Goal: Use online tool/utility: Utilize a website feature to perform a specific function

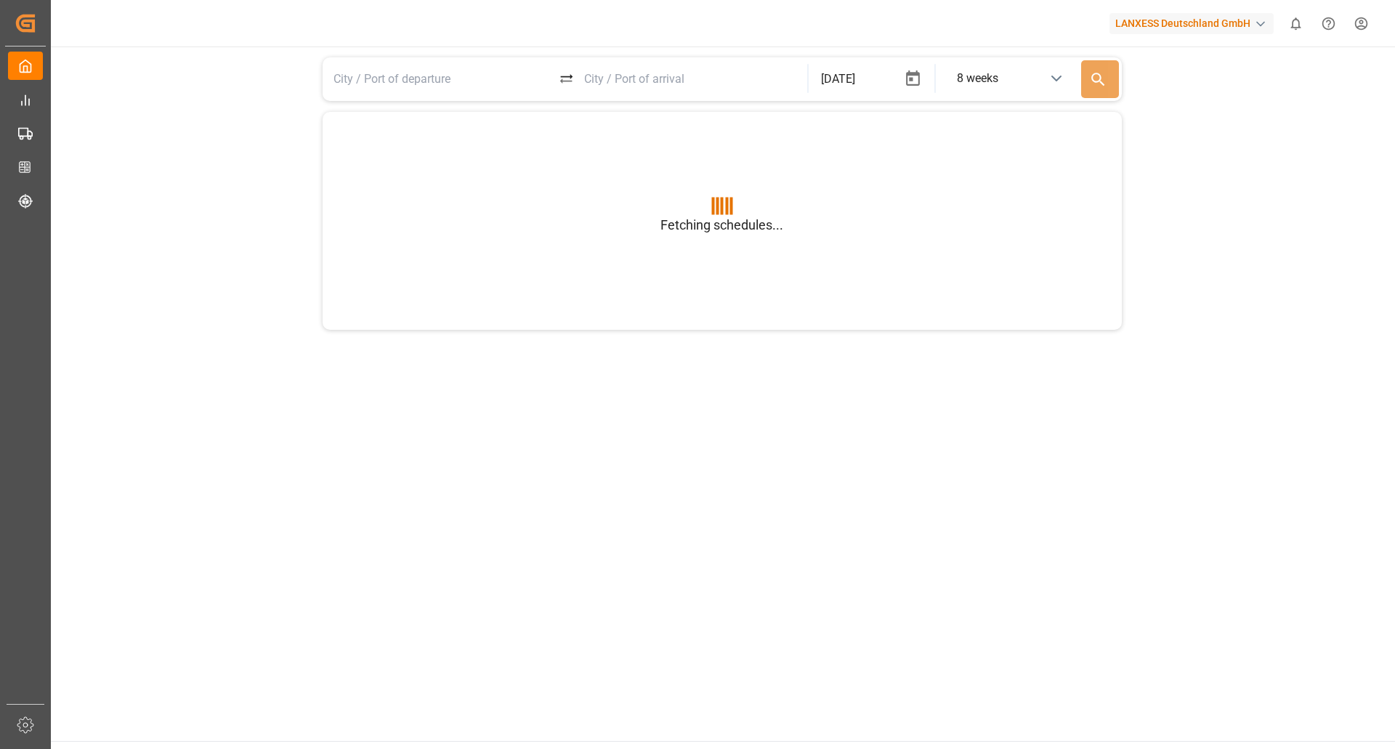
type input "BEANR"
type input "USGXX"
type input "BEANR"
type input "USGXX"
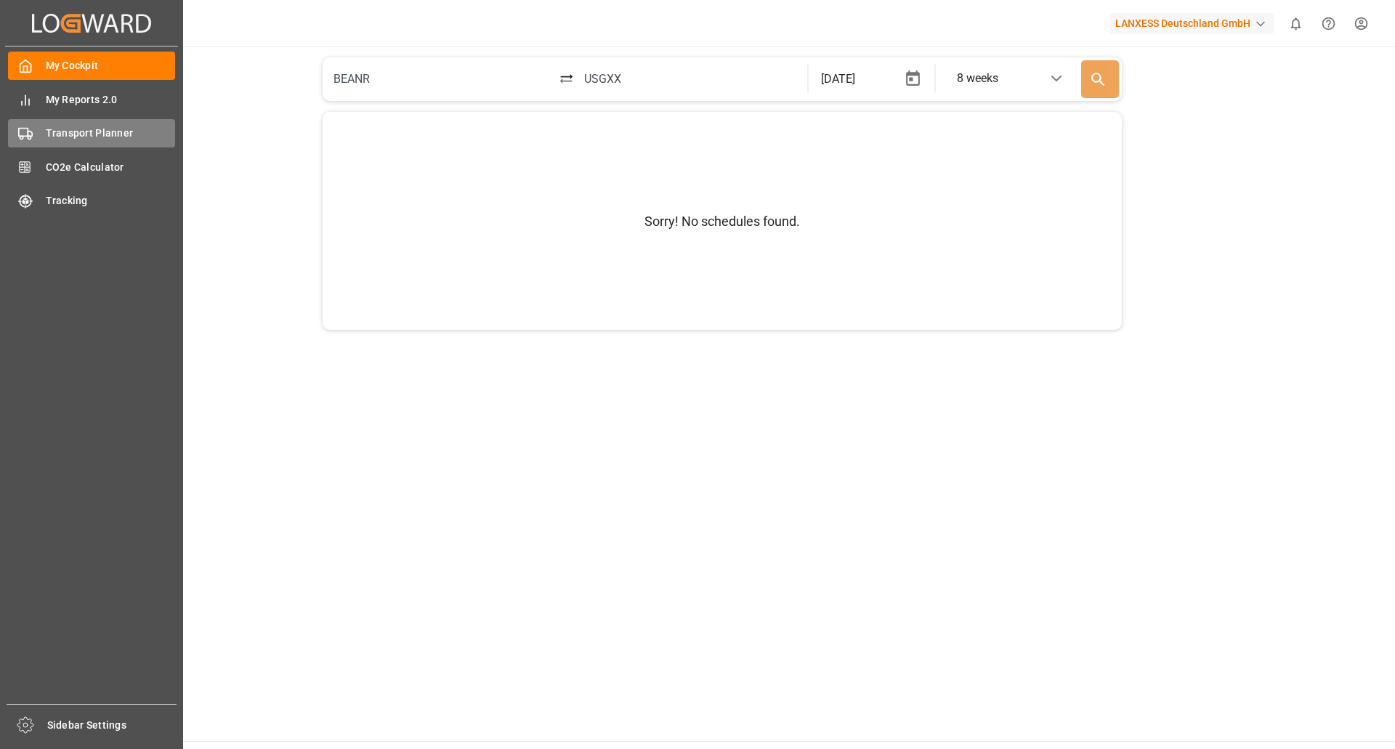
click at [99, 142] on div "Transport Planner Transport Planner" at bounding box center [91, 133] width 167 height 28
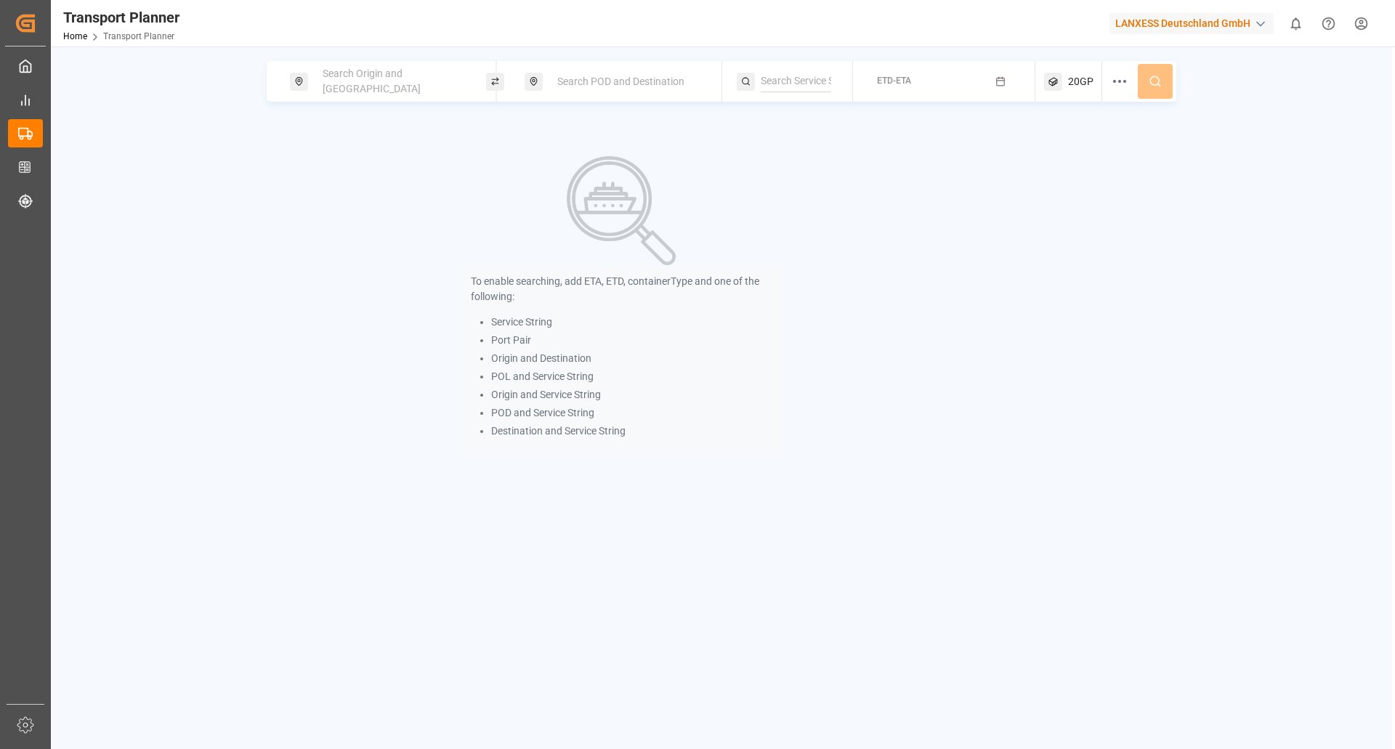
click at [397, 92] on div "Search Origin and [GEOGRAPHIC_DATA]" at bounding box center [392, 81] width 157 height 42
click at [368, 187] on input at bounding box center [380, 198] width 146 height 22
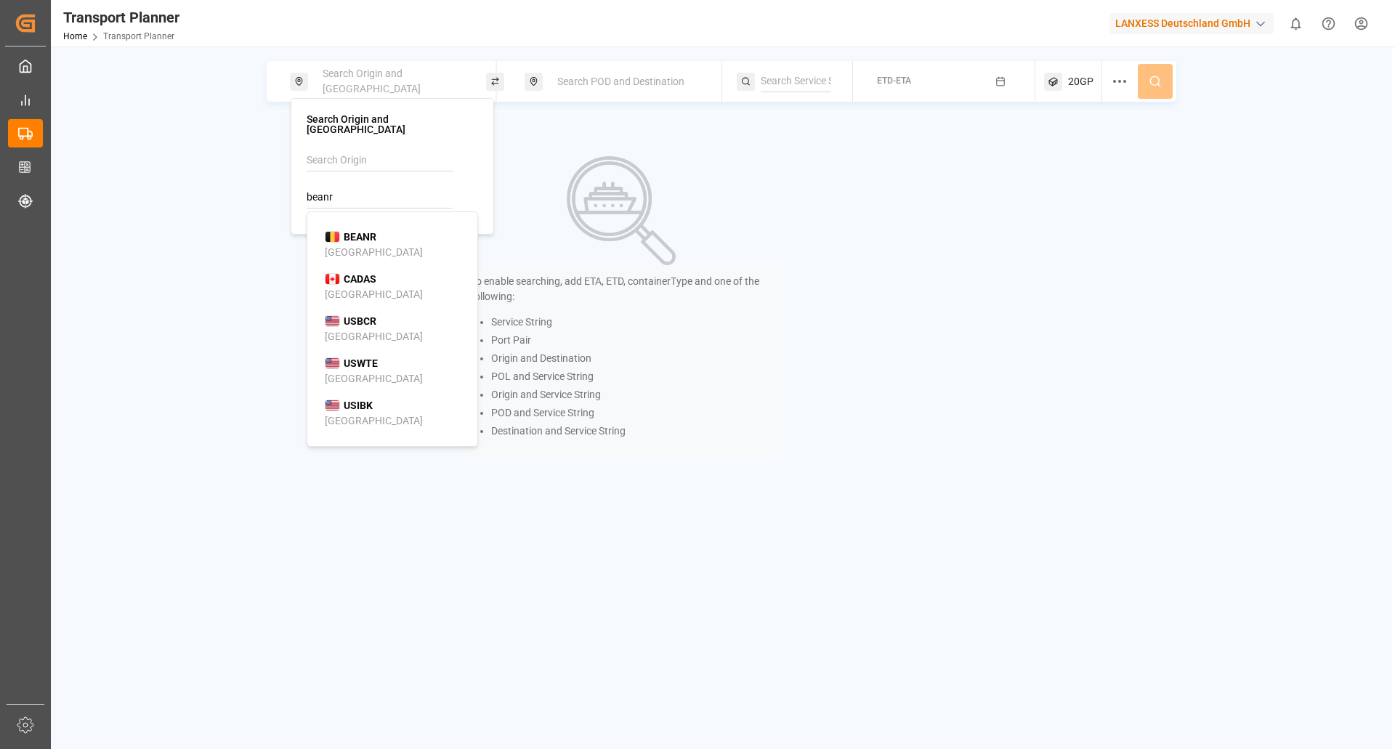
click at [347, 231] on b "BEANR" at bounding box center [360, 237] width 33 height 12
type input "BEANR"
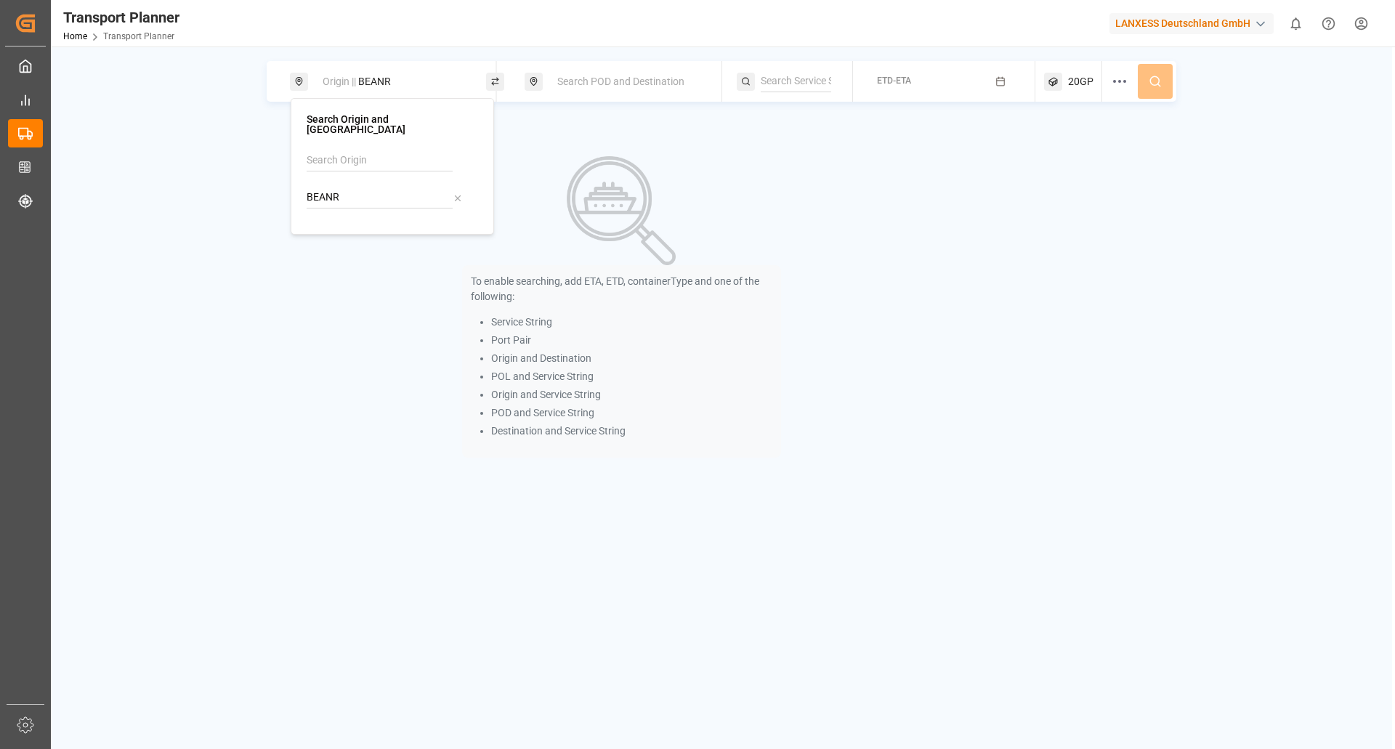
click at [594, 81] on span "Search POD and Destination" at bounding box center [620, 82] width 127 height 12
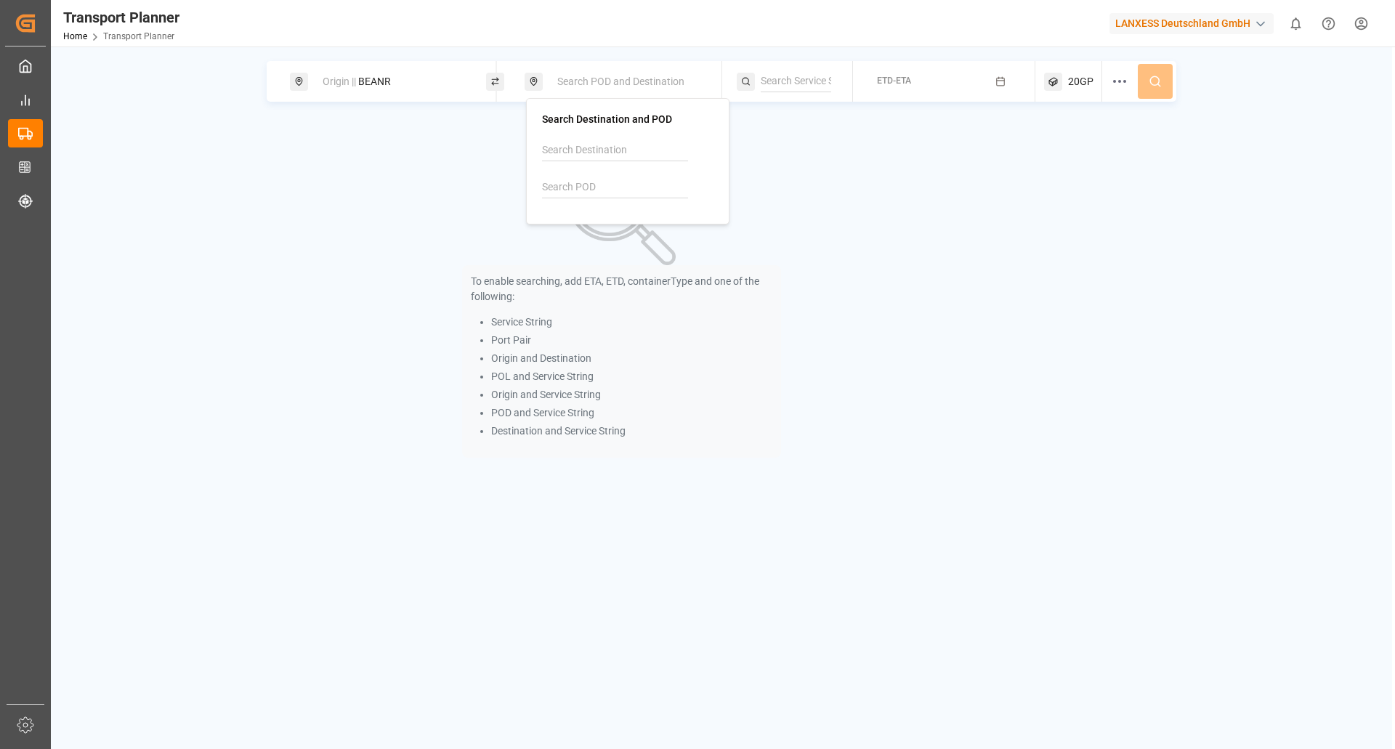
click at [564, 179] on input at bounding box center [615, 188] width 146 height 22
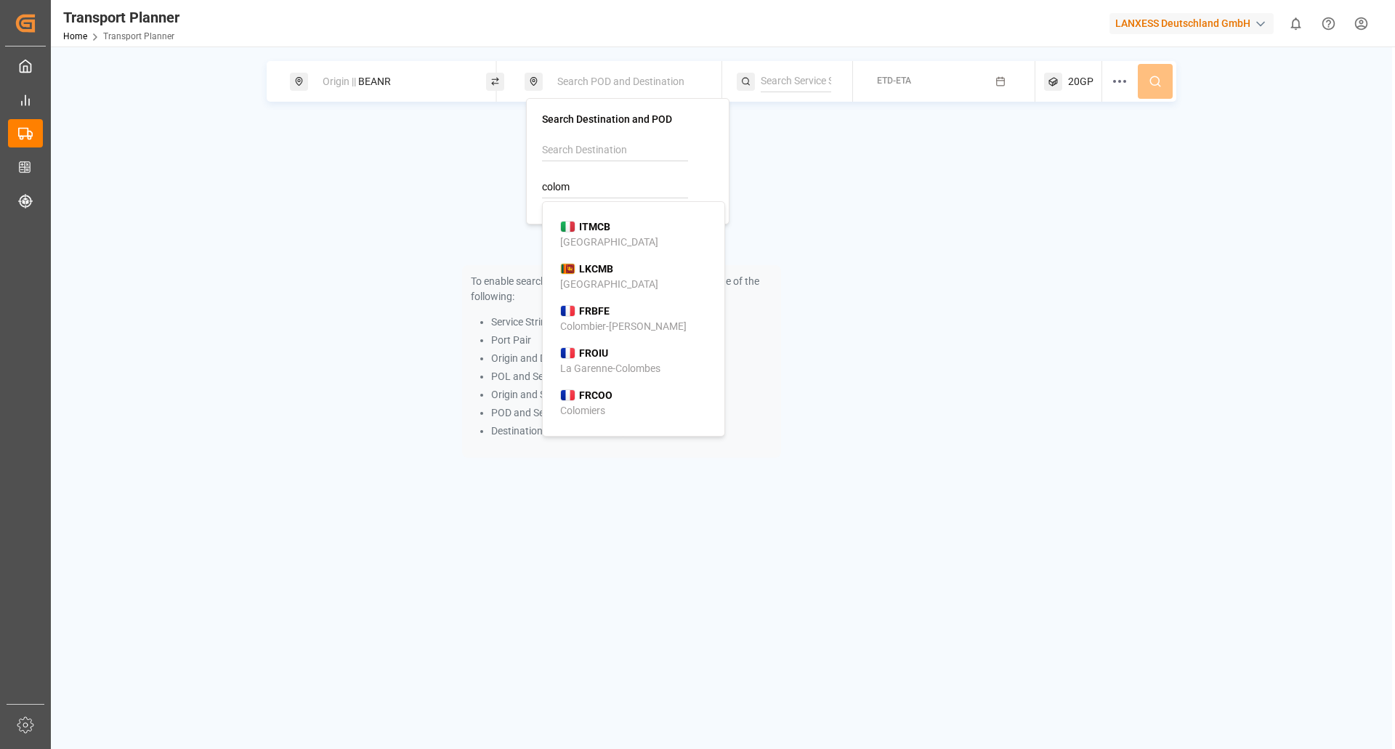
click at [581, 272] on b "LKCMB" at bounding box center [596, 269] width 34 height 12
type input "LKCMB"
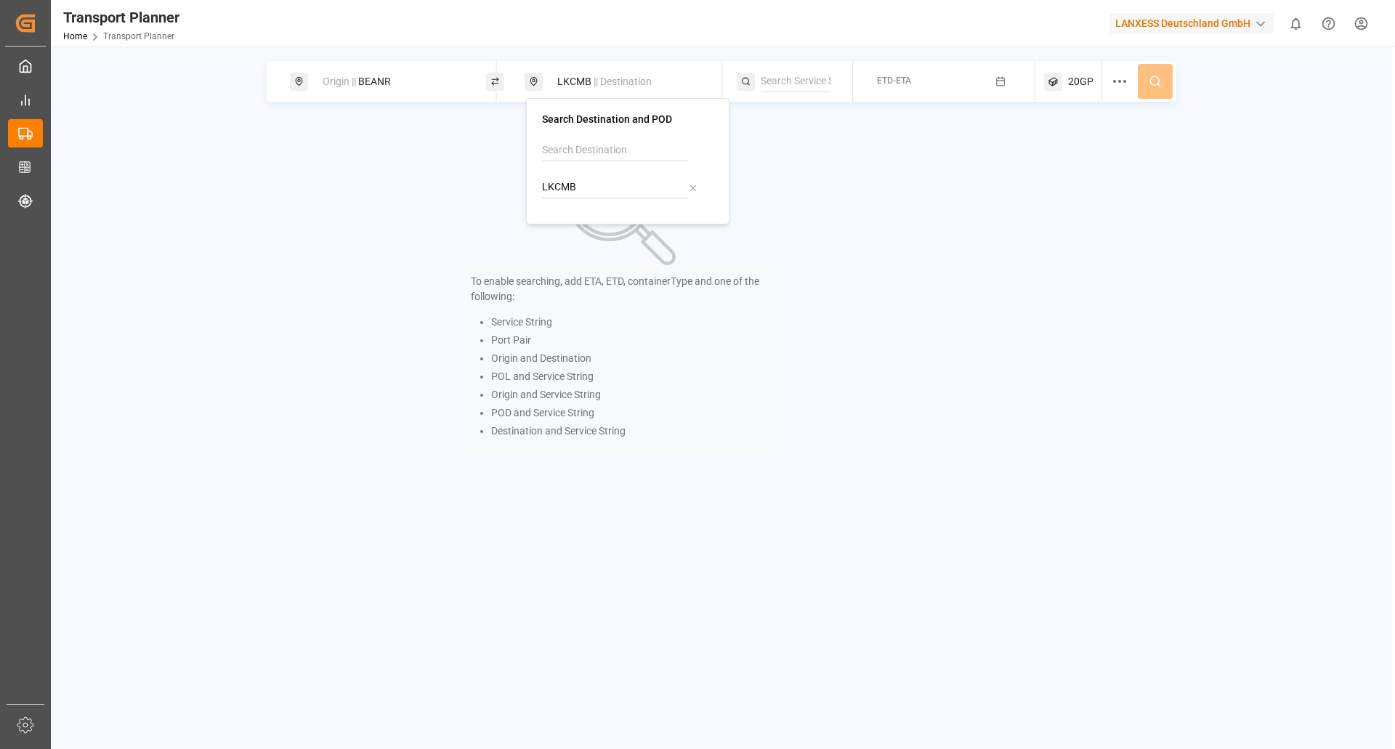
click at [910, 81] on span "ETD-ETA" at bounding box center [894, 81] width 34 height 10
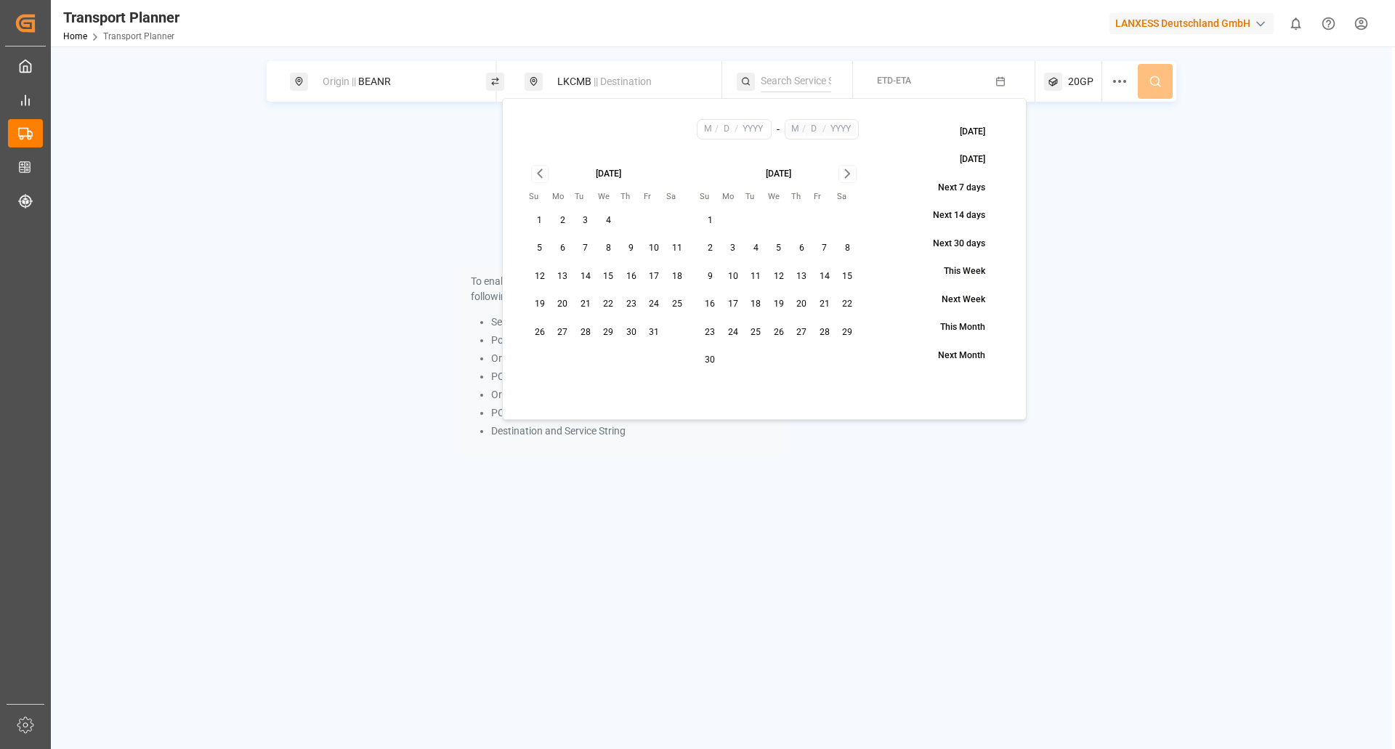
click at [588, 303] on button "21" at bounding box center [585, 304] width 23 height 23
type input "10"
type input "21"
type input "2025"
click at [848, 176] on icon "Go to next month" at bounding box center [847, 173] width 17 height 17
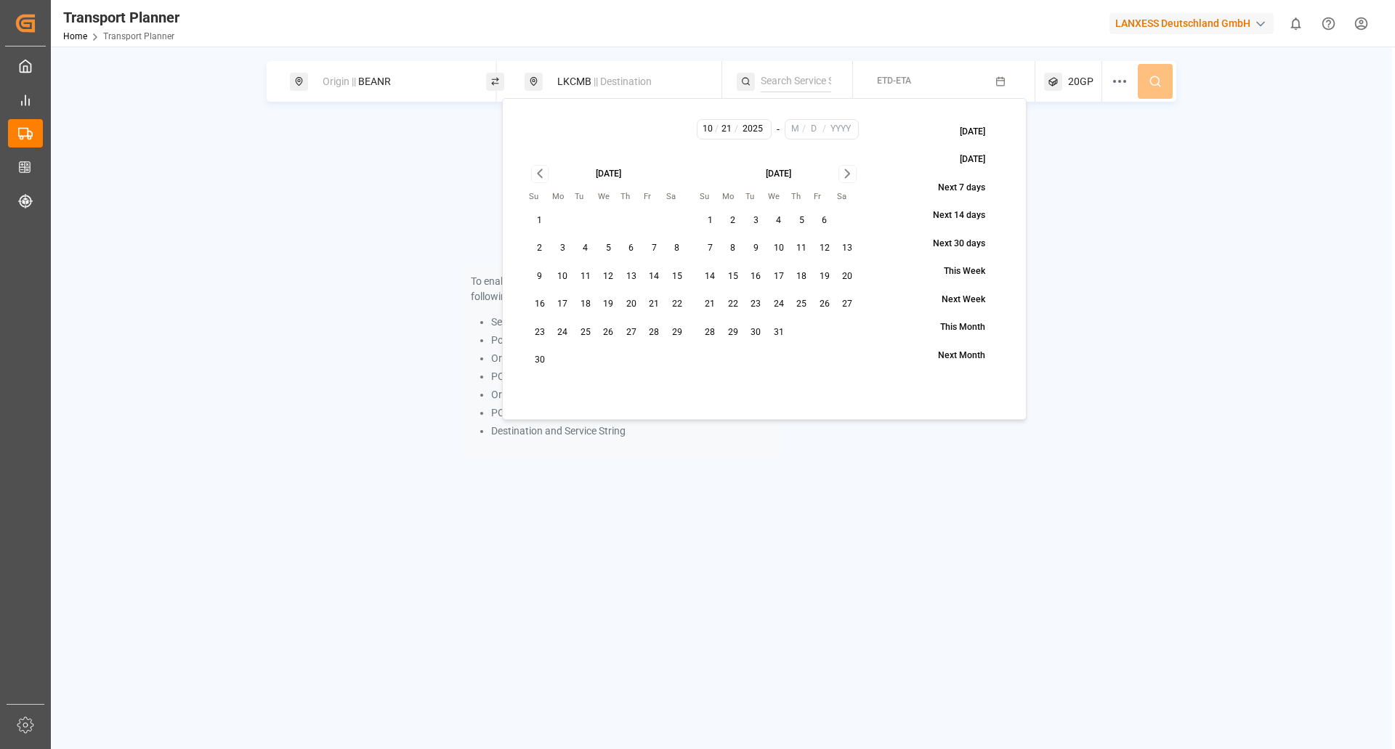
click at [779, 327] on button "31" at bounding box center [778, 332] width 23 height 23
type input "12"
type input "31"
type input "2025"
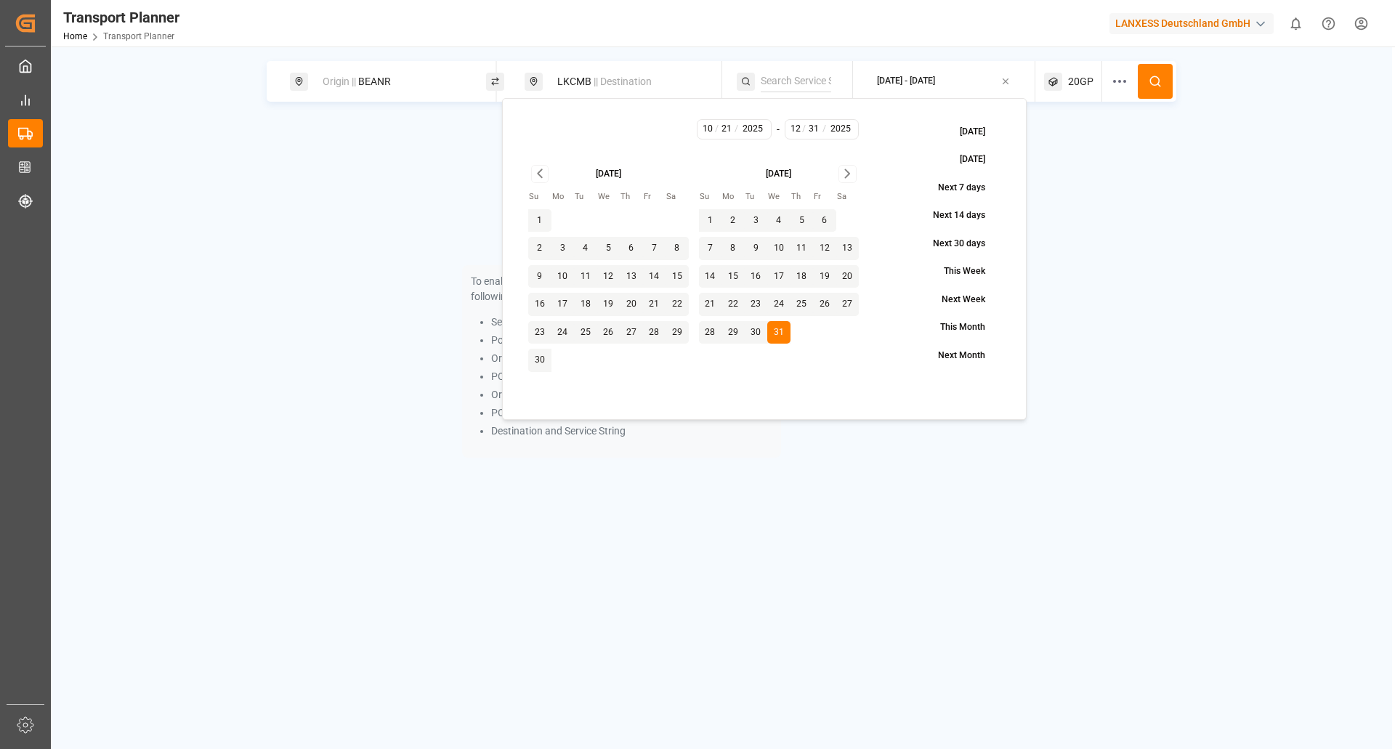
click at [1172, 85] on button at bounding box center [1155, 81] width 35 height 35
